Goal: Find contact information: Obtain details needed to contact an individual or organization

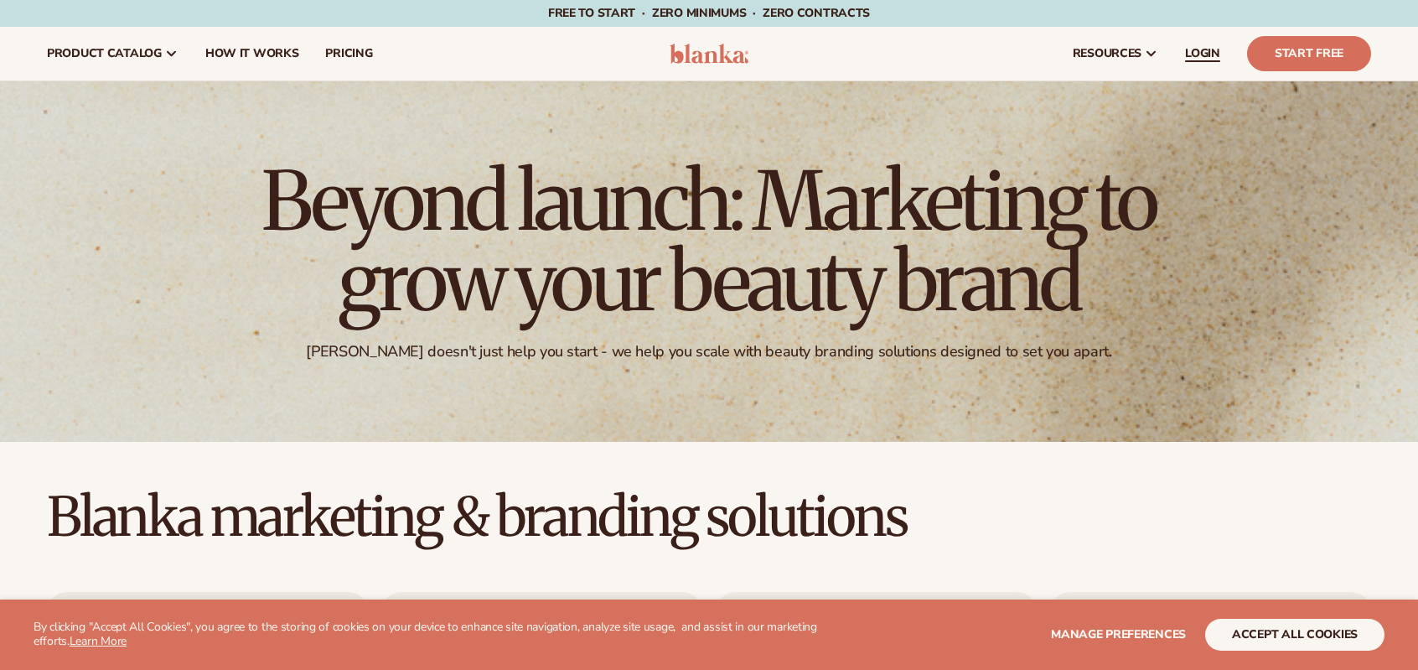
click at [1204, 55] on span "LOGIN" at bounding box center [1202, 53] width 35 height 13
click at [245, 50] on span "How It Works" at bounding box center [252, 53] width 94 height 13
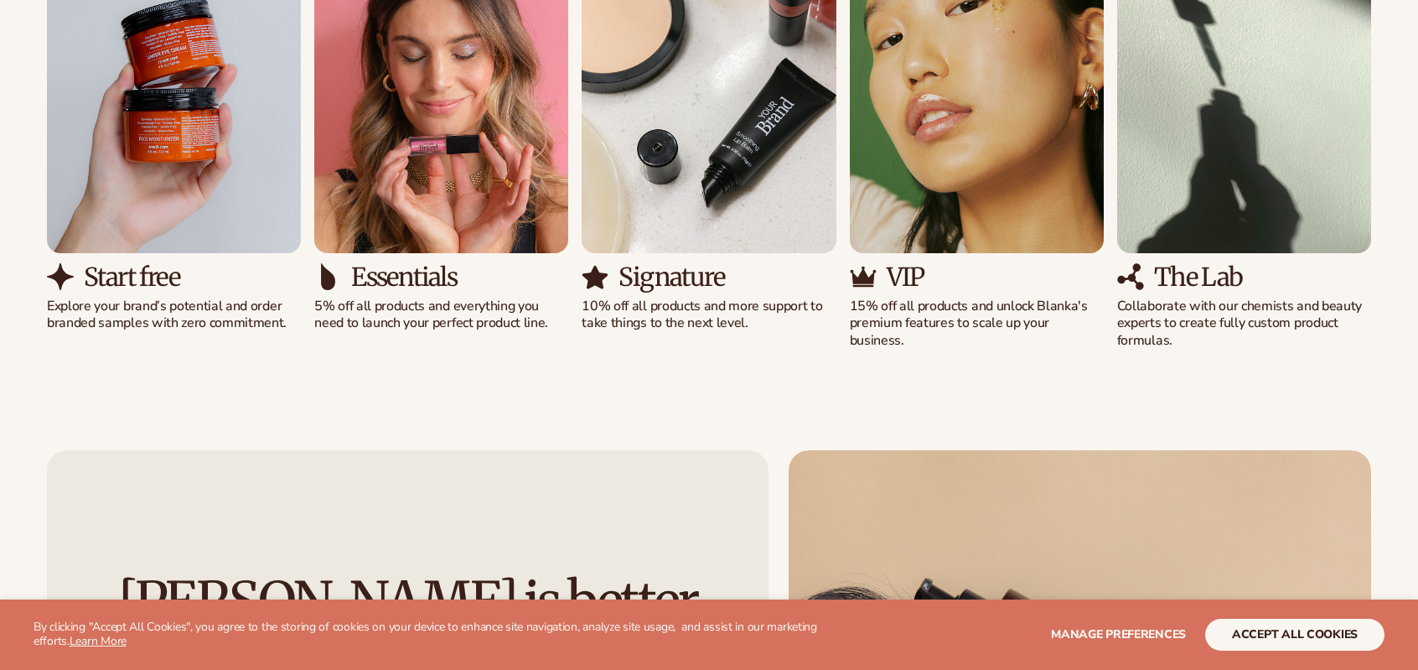
scroll to position [1341, 0]
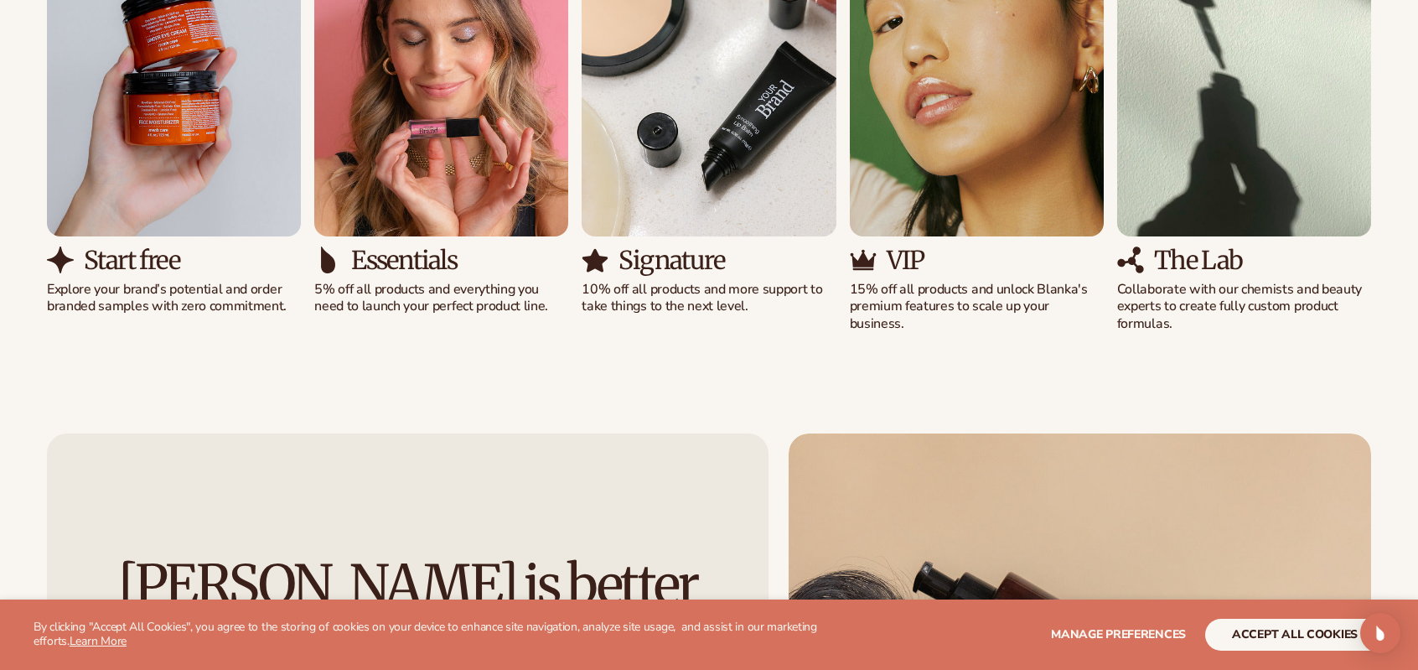
click at [969, 160] on img "4 / 5" at bounding box center [977, 73] width 254 height 324
click at [922, 166] on img "4 / 5" at bounding box center [977, 73] width 254 height 324
click at [645, 120] on img "3 / 5" at bounding box center [709, 73] width 254 height 324
click at [508, 162] on img "2 / 5" at bounding box center [441, 73] width 254 height 324
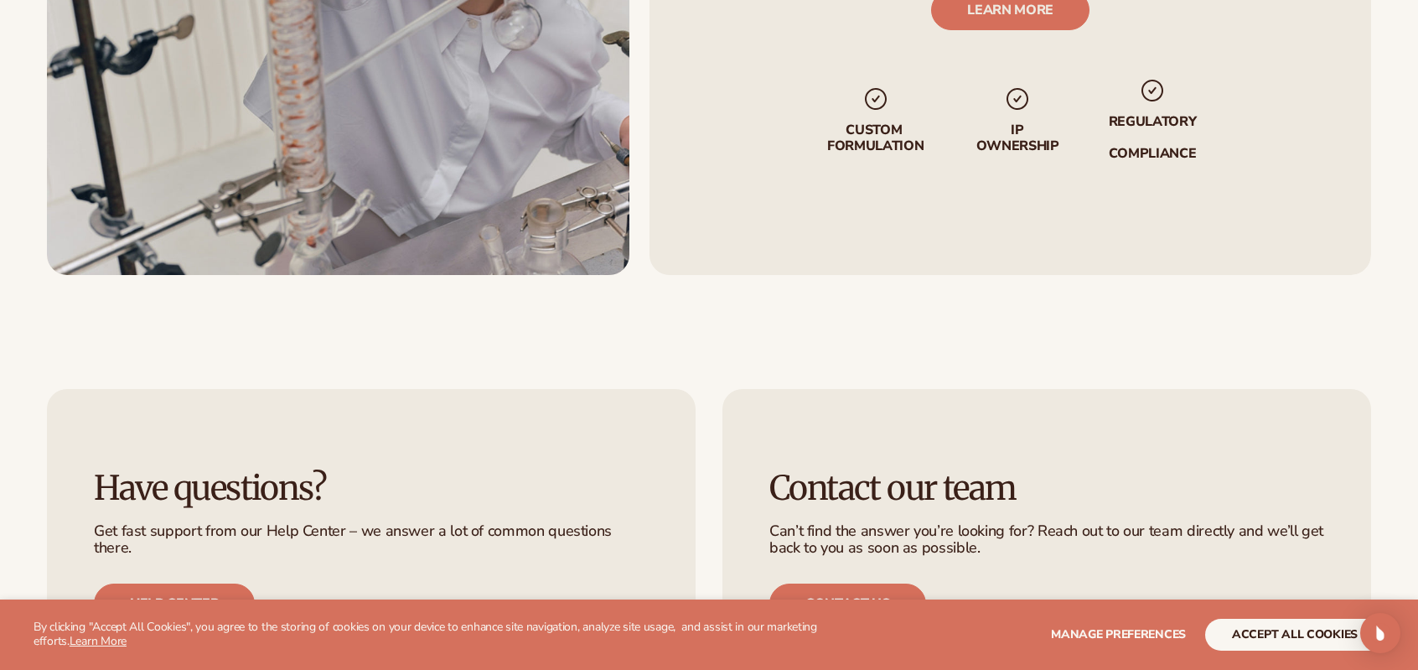
scroll to position [3591, 0]
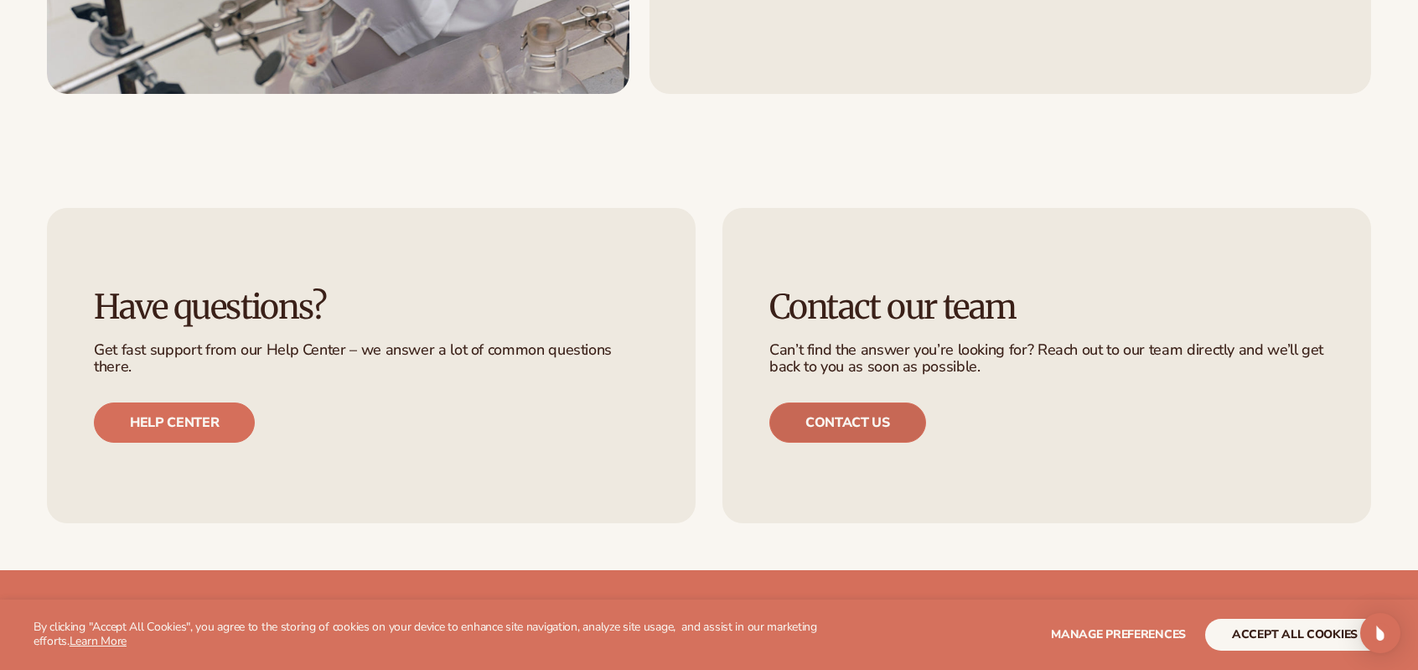
click at [830, 412] on link "Contact us" at bounding box center [848, 422] width 157 height 40
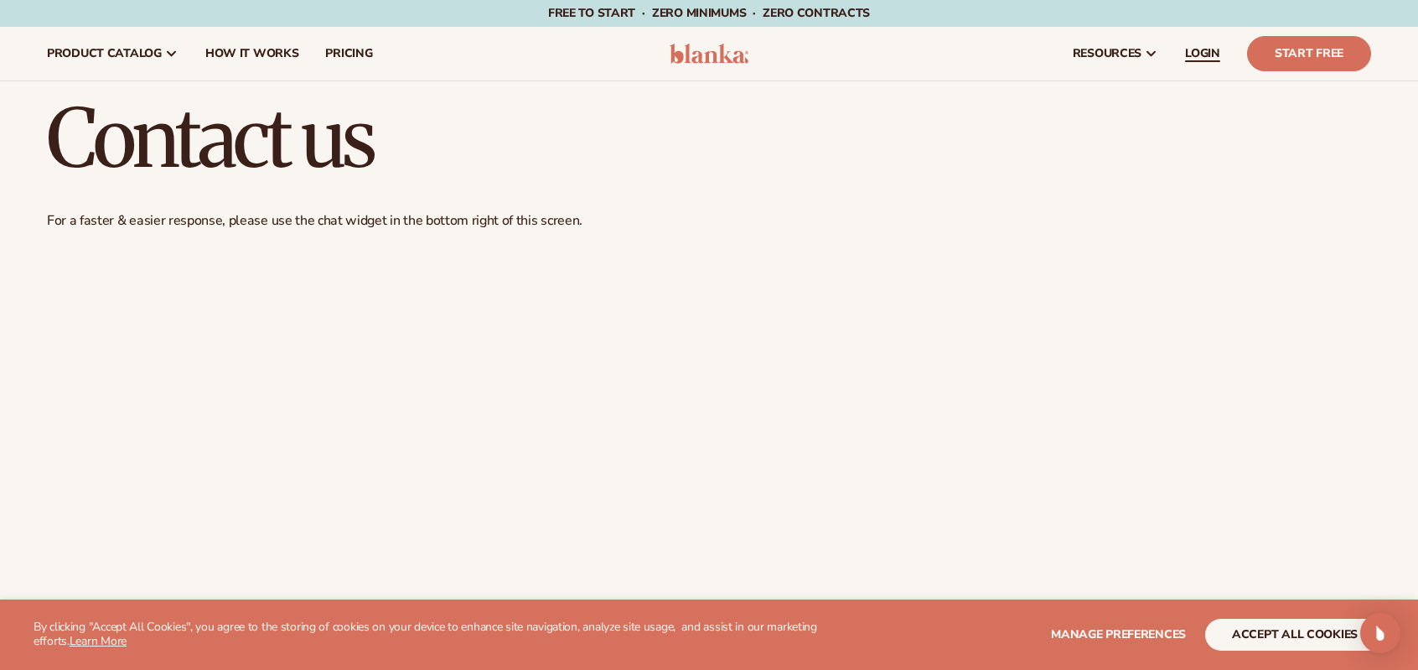
click at [1212, 54] on span "LOGIN" at bounding box center [1202, 53] width 35 height 13
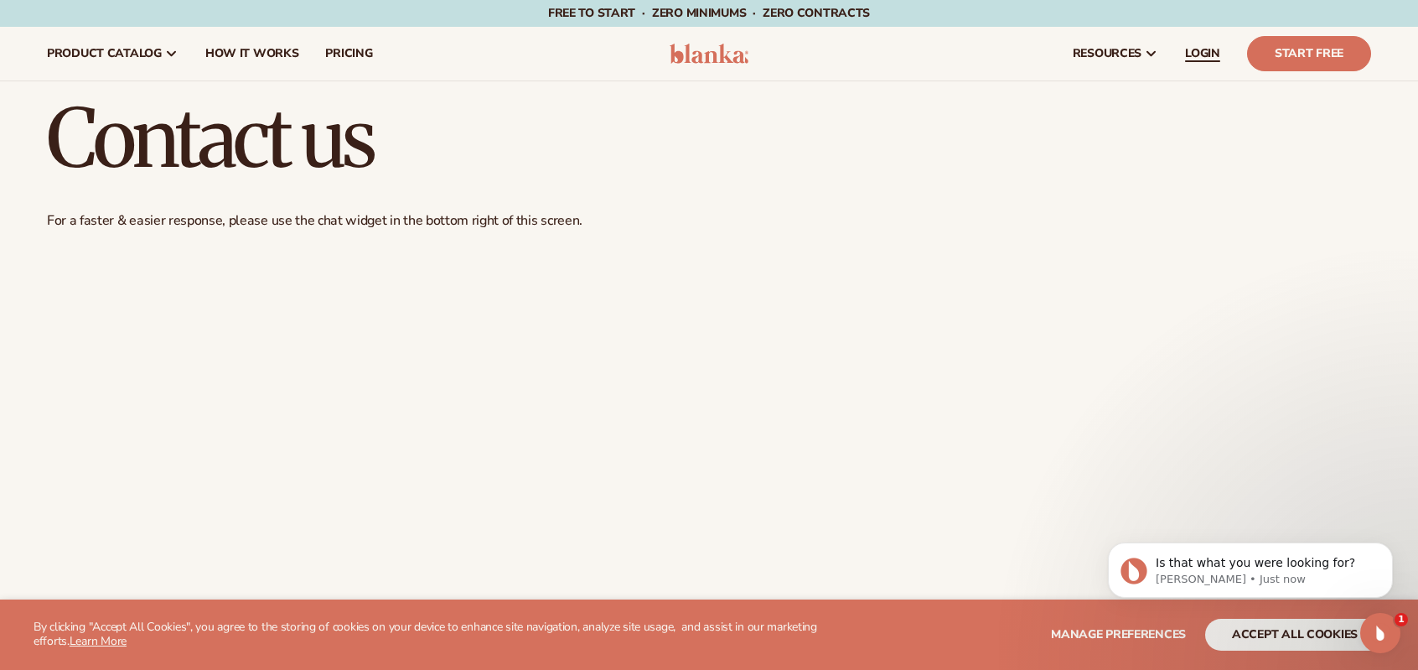
click at [1212, 52] on span "LOGIN" at bounding box center [1202, 53] width 35 height 13
